Goal: Entertainment & Leisure: Consume media (video, audio)

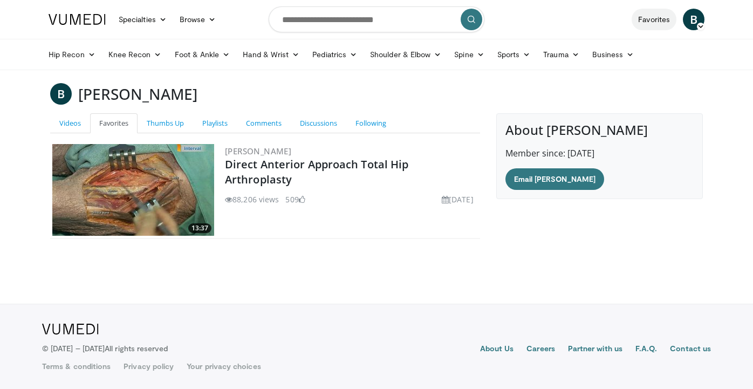
click at [666, 16] on link "Favorites" at bounding box center [653, 20] width 45 height 22
click at [693, 20] on span "B" at bounding box center [694, 20] width 22 height 22
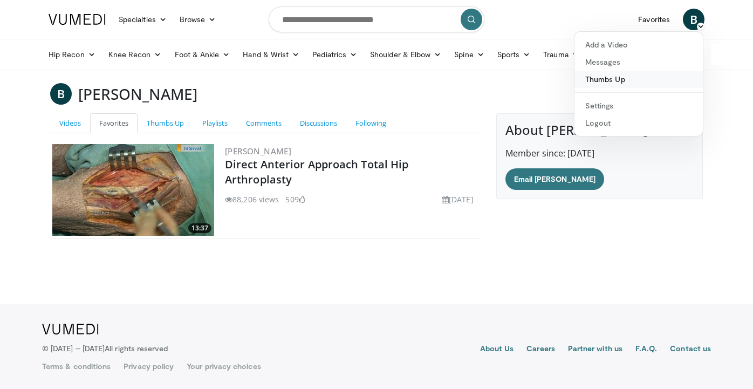
click at [606, 78] on link "Thumbs Up" at bounding box center [638, 79] width 128 height 17
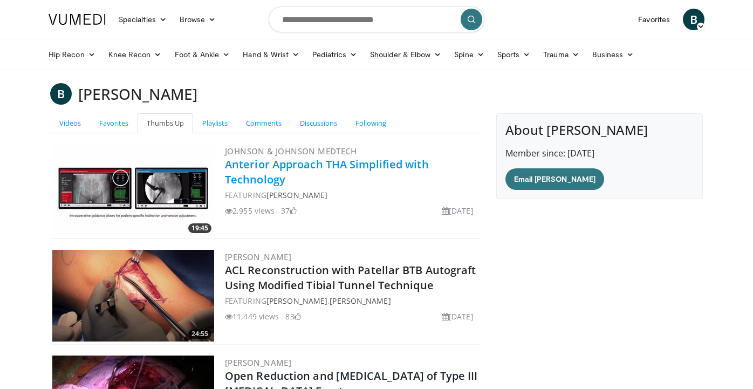
click at [249, 175] on link "Anterior Approach THA Simplified with Technology" at bounding box center [327, 172] width 204 height 30
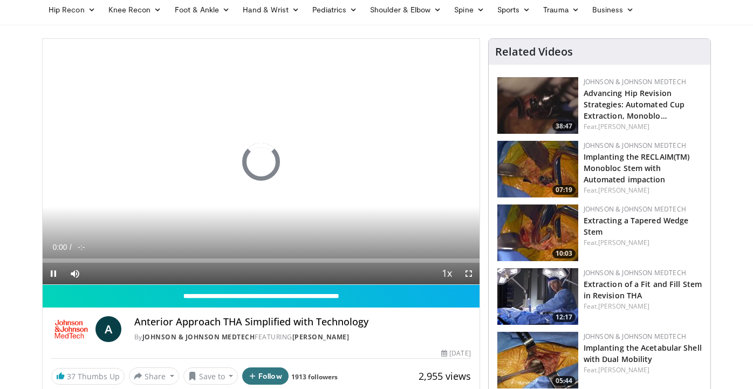
scroll to position [46, 0]
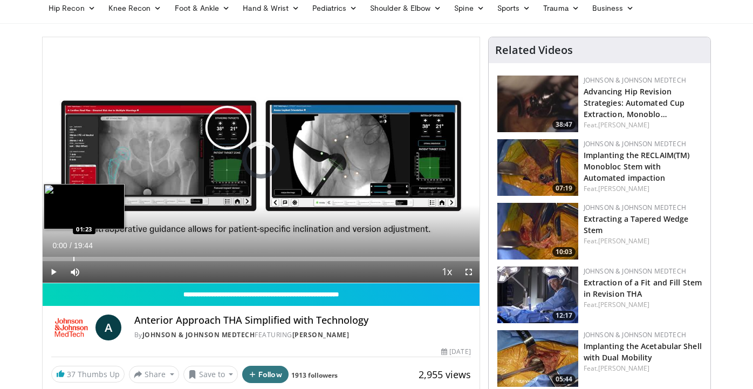
click at [73, 258] on div "Progress Bar" at bounding box center [73, 259] width 1 height 4
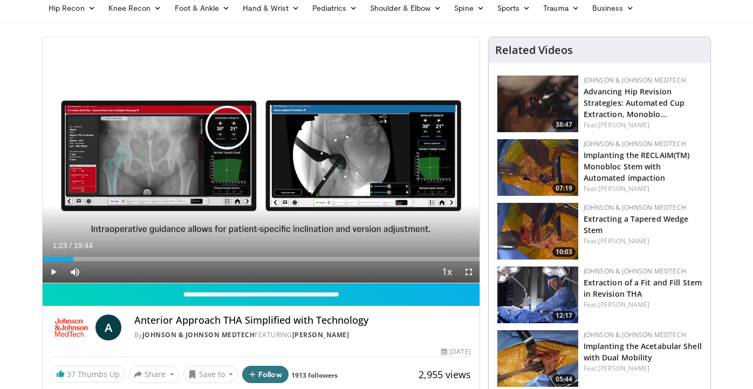
click at [54, 272] on span "Video Player" at bounding box center [54, 272] width 22 height 22
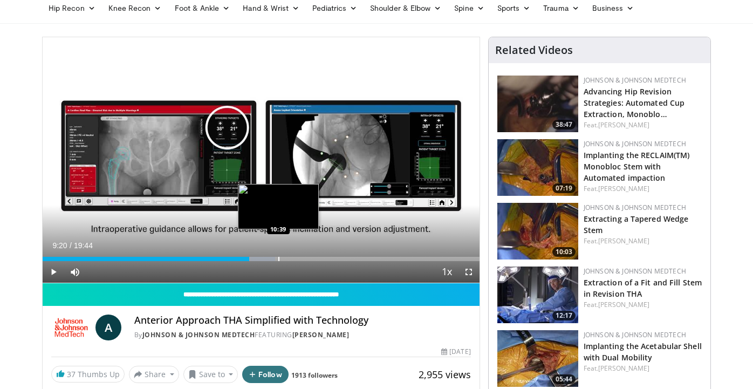
click at [278, 259] on div "Progress Bar" at bounding box center [278, 259] width 1 height 4
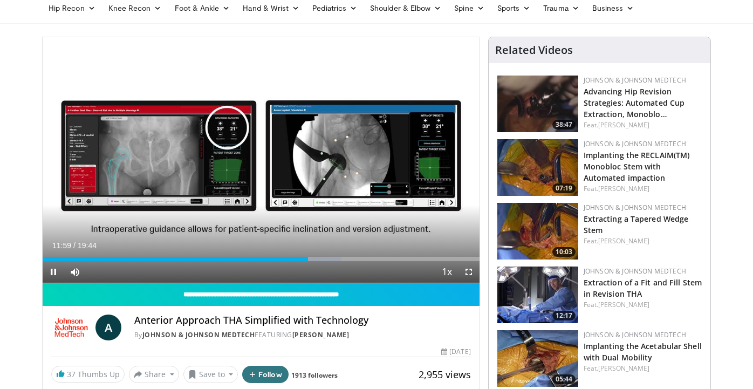
click at [51, 273] on span "Video Player" at bounding box center [54, 272] width 22 height 22
